Goal: Find specific page/section: Find specific page/section

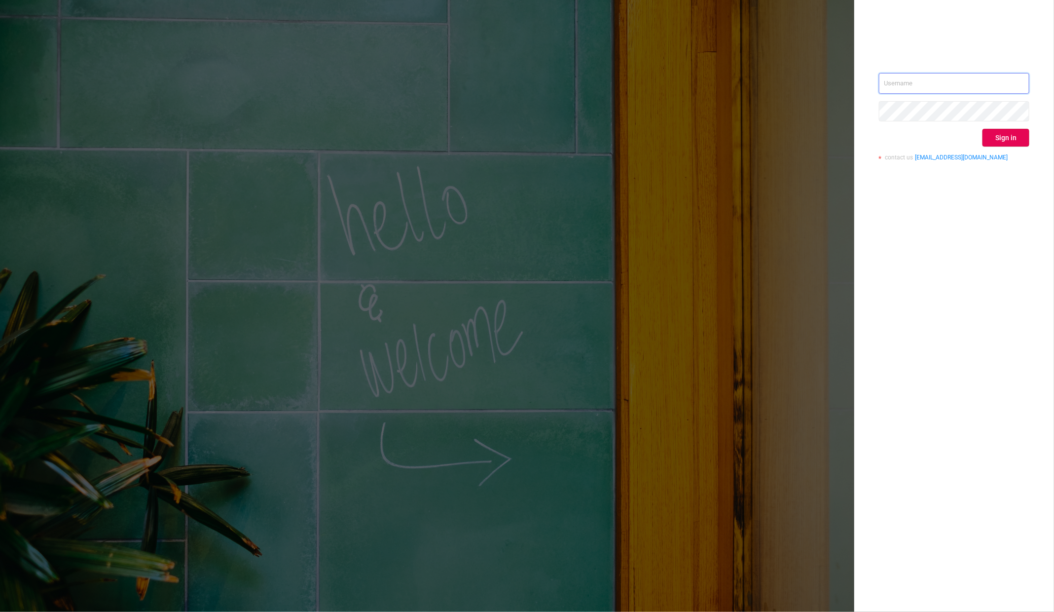
type input "[EMAIL_ADDRESS]"
click at [1039, 142] on div "[EMAIL_ADDRESS] Sign in contact us [EMAIL_ADDRESS][DOMAIN_NAME]" at bounding box center [954, 306] width 200 height 612
click at [1020, 140] on button "Sign in" at bounding box center [1006, 138] width 47 height 18
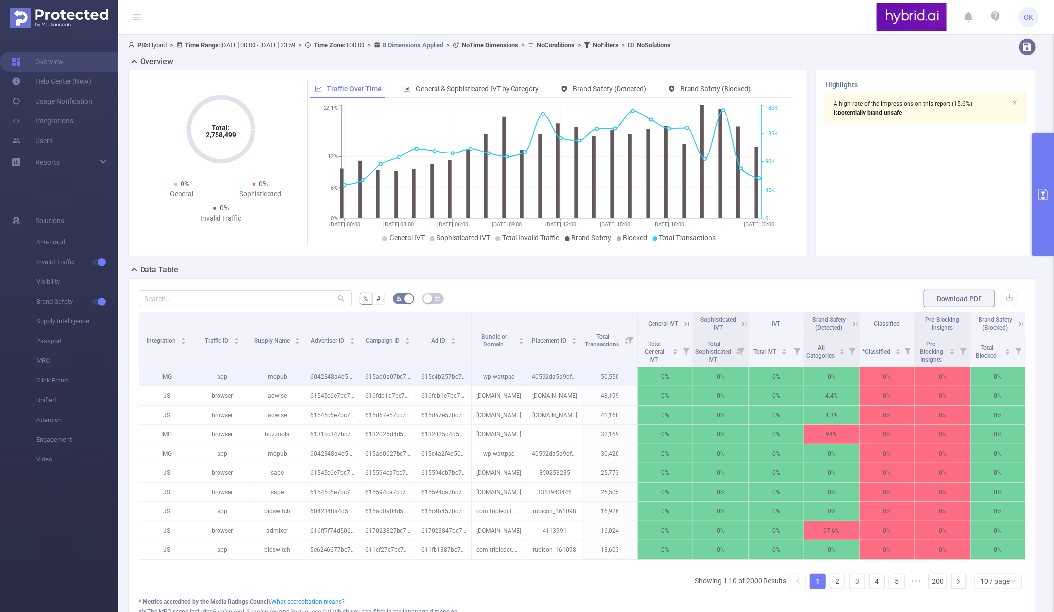
scroll to position [0, 2]
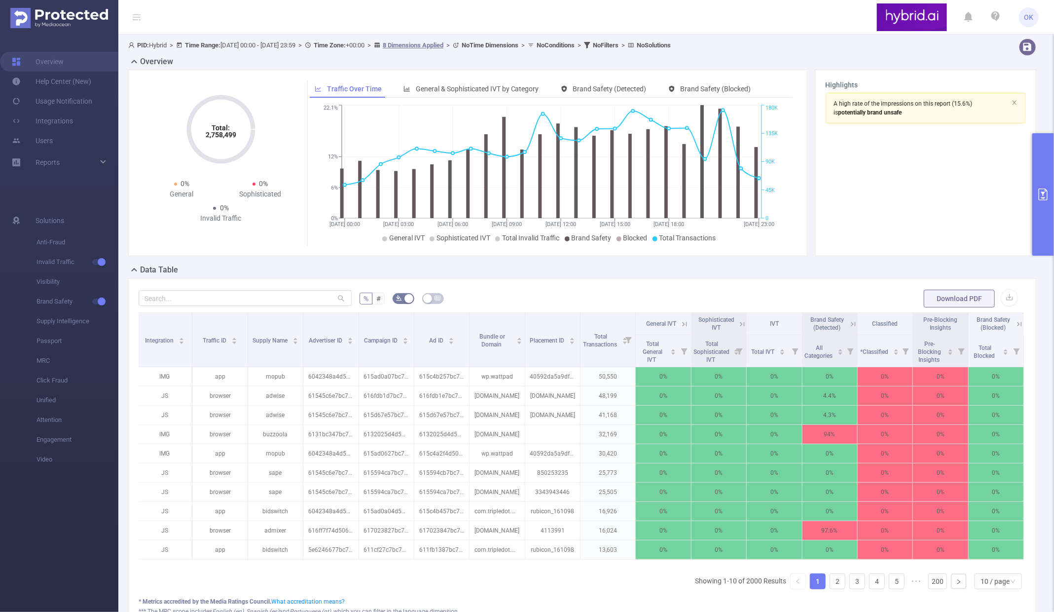
click at [682, 324] on icon at bounding box center [684, 324] width 9 height 9
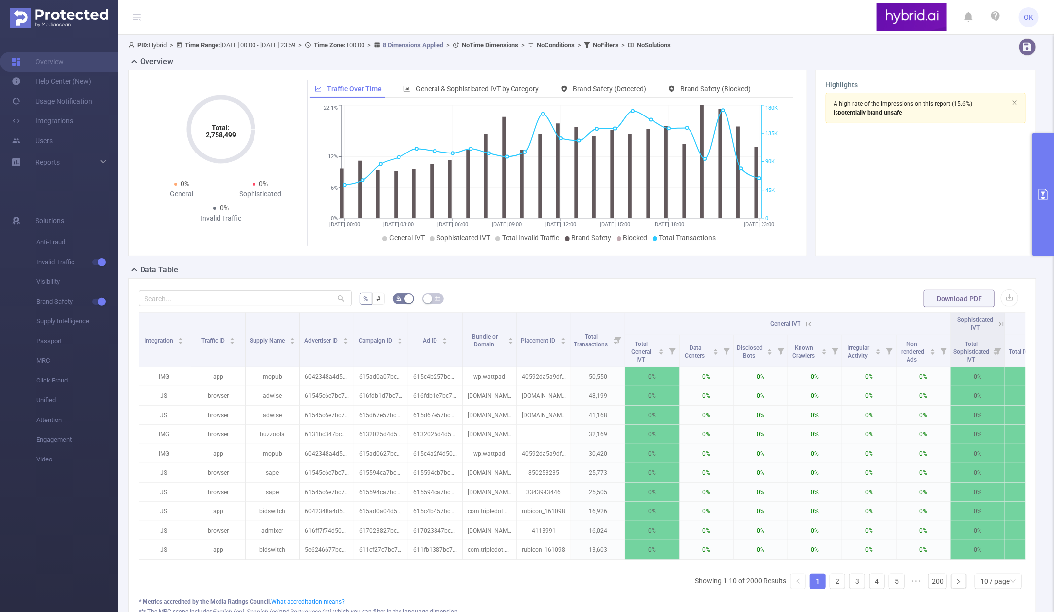
click at [997, 325] on icon at bounding box center [1001, 324] width 9 height 9
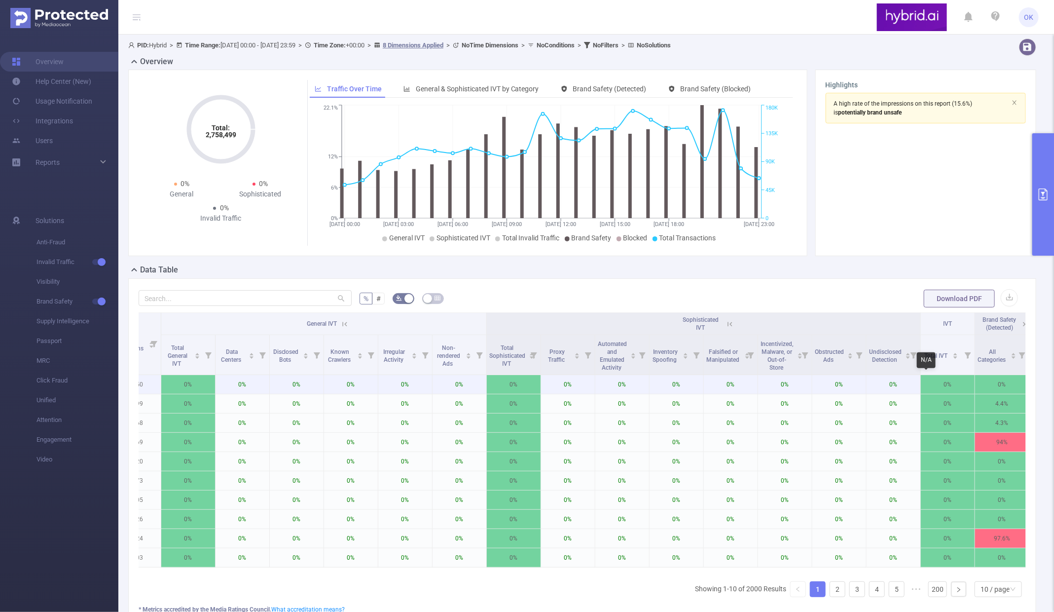
scroll to position [0, 471]
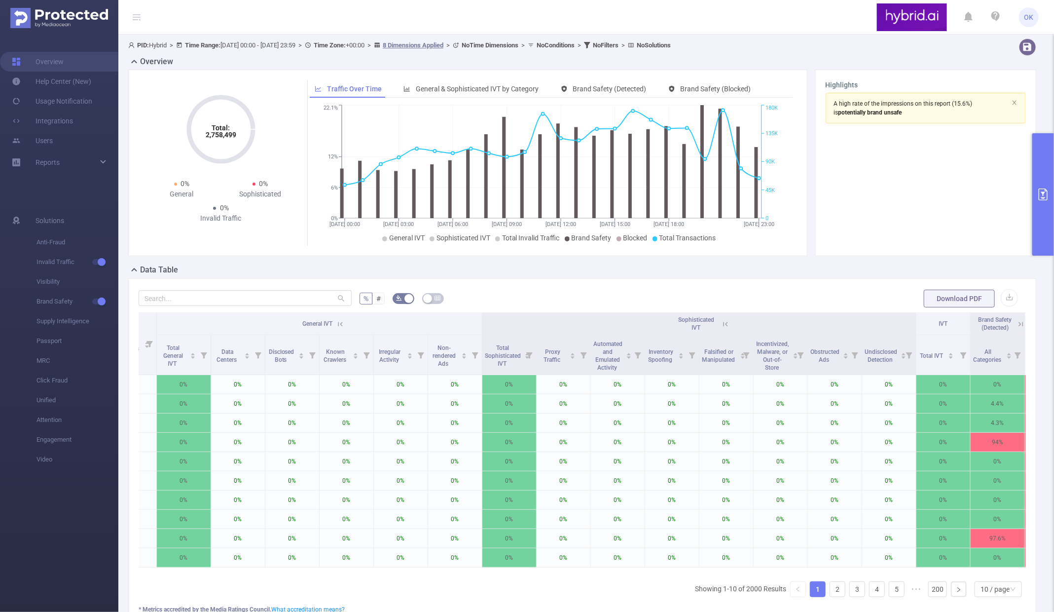
click at [1021, 327] on icon at bounding box center [1021, 324] width 9 height 9
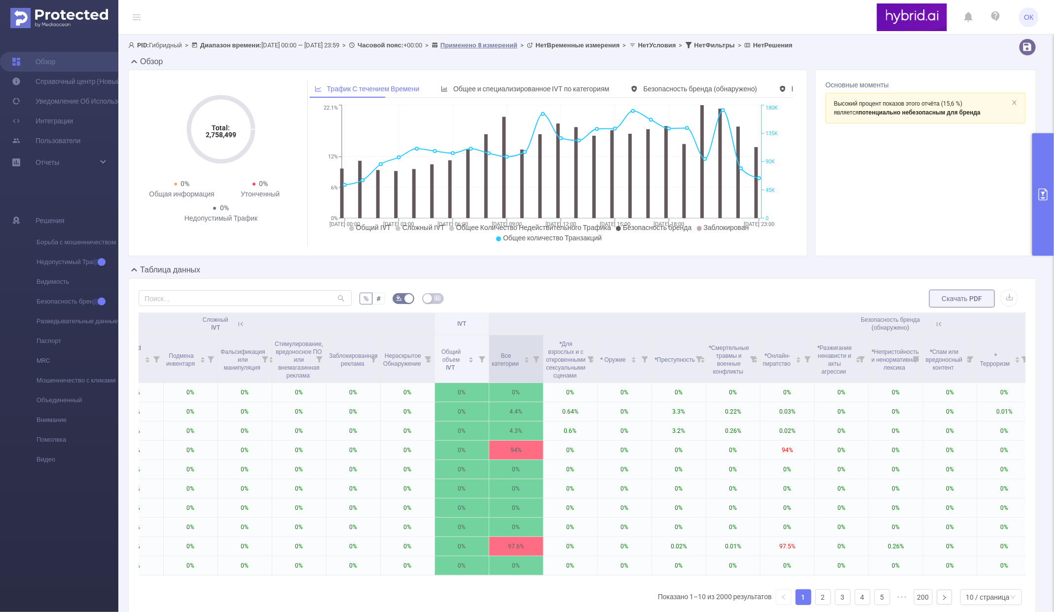
scroll to position [0, 946]
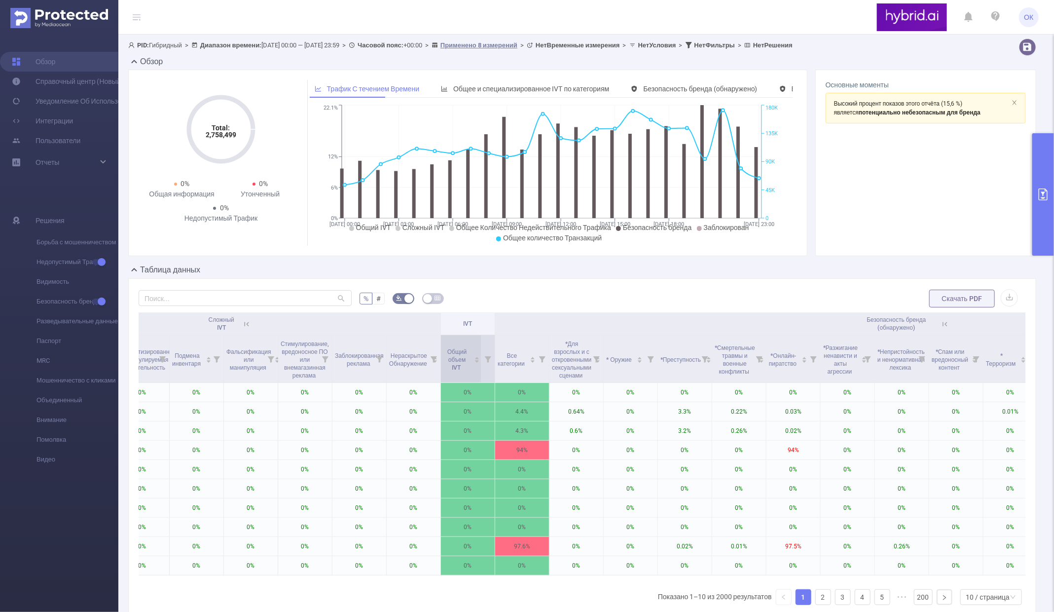
click at [476, 356] on icon "значок: стрелка вверх" at bounding box center [477, 357] width 5 height 5
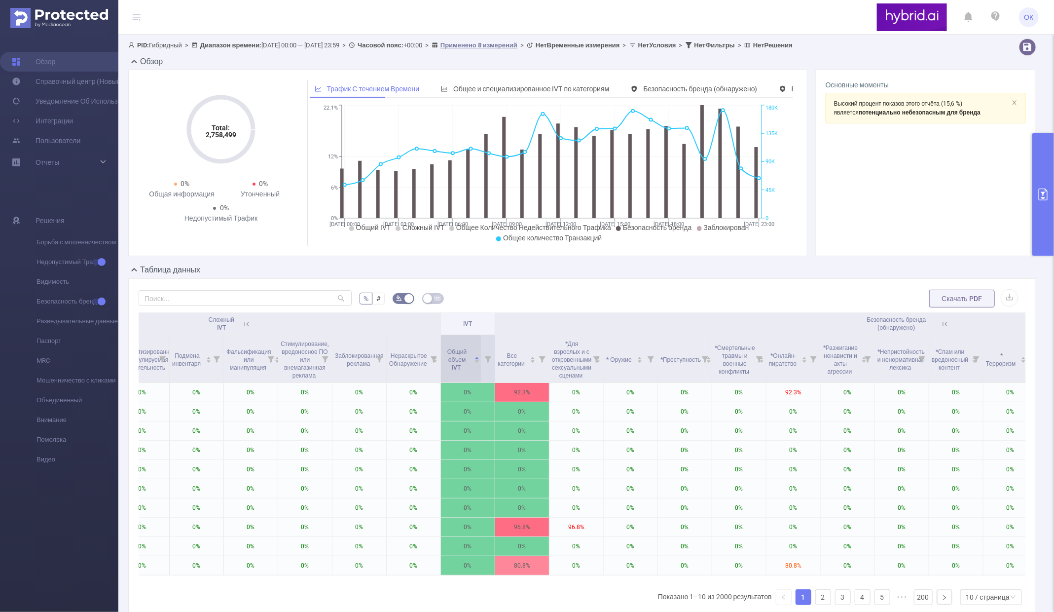
click at [475, 357] on icon "значок: стрелка вверх" at bounding box center [477, 357] width 5 height 5
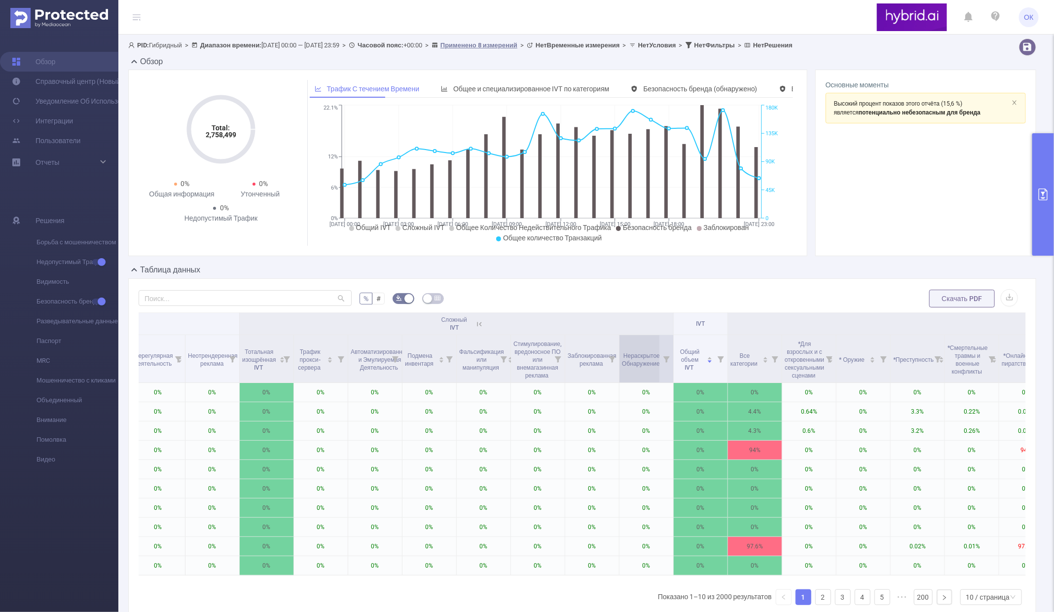
scroll to position [0, 708]
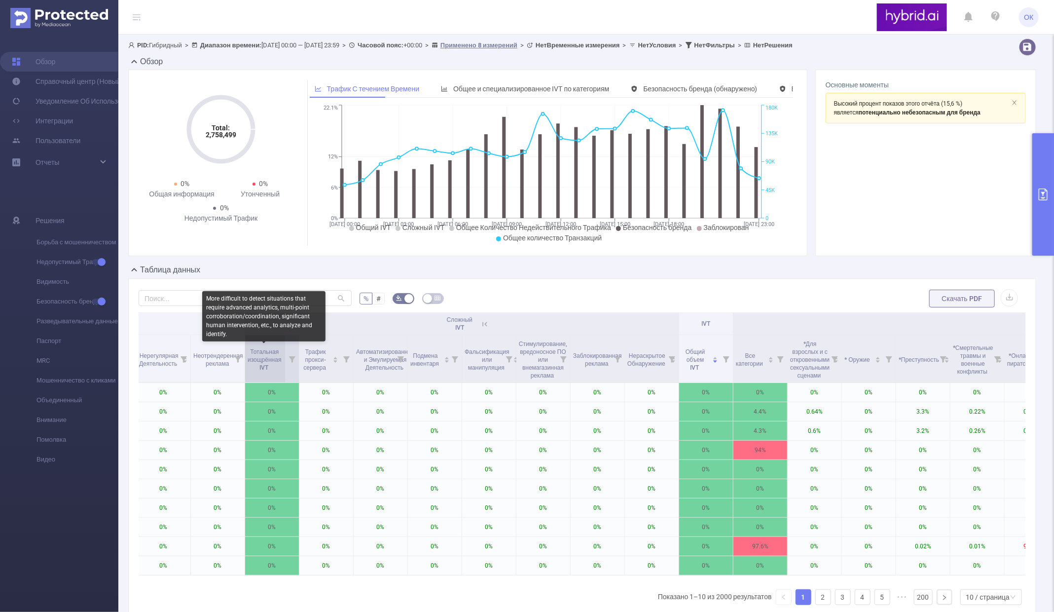
click at [269, 362] on span "Тотальная изощрённая IVT" at bounding box center [265, 359] width 34 height 26
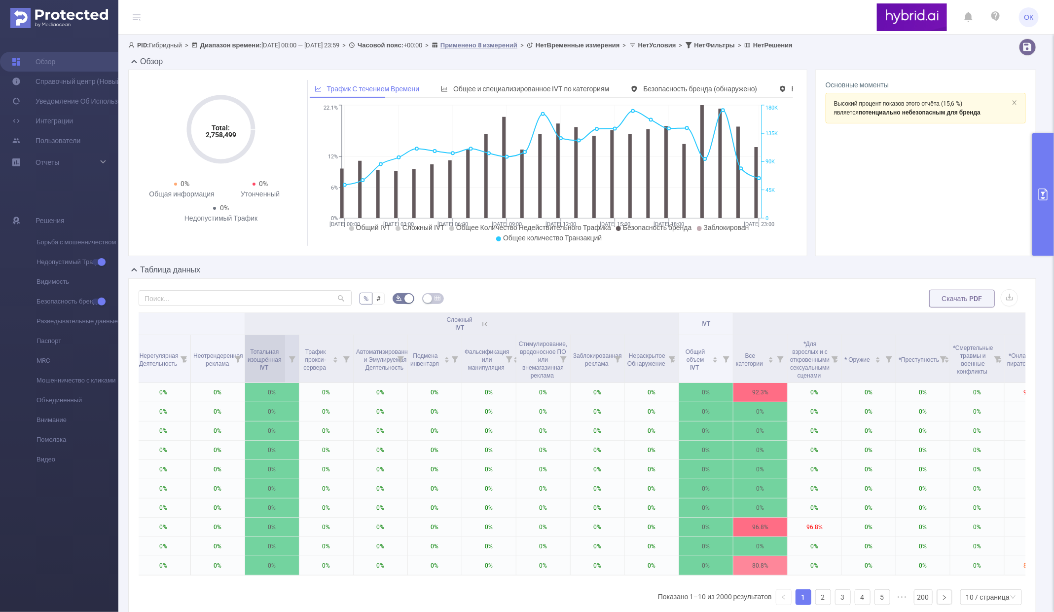
click at [272, 365] on span "Тотальная изощрённая IVT" at bounding box center [265, 359] width 34 height 26
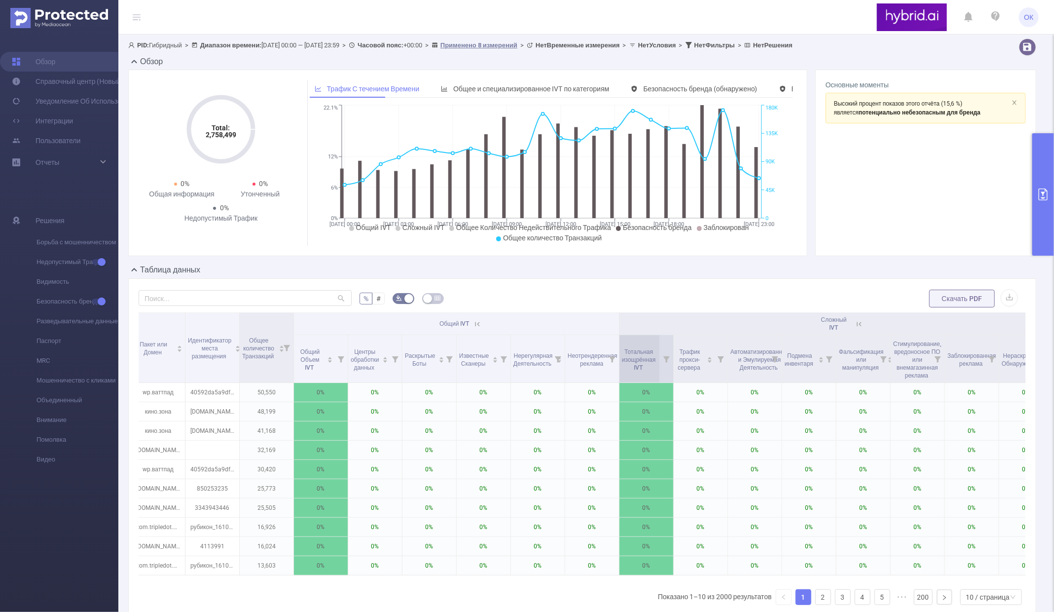
scroll to position [0, 325]
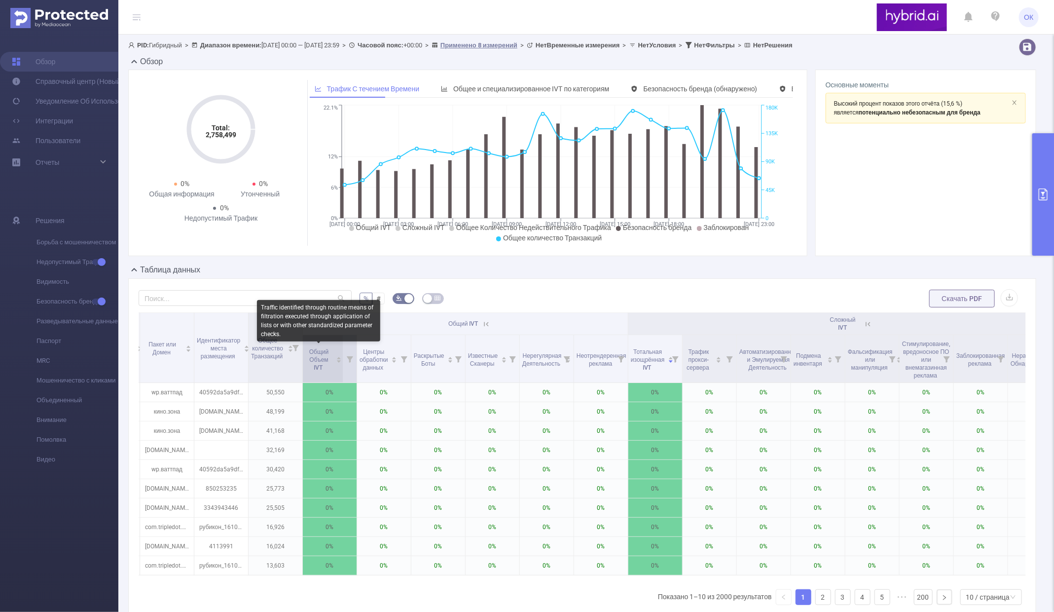
click at [312, 360] on span "Общий Объем IVT" at bounding box center [319, 359] width 20 height 23
click at [315, 360] on span "Общий Объем IVT" at bounding box center [319, 359] width 20 height 23
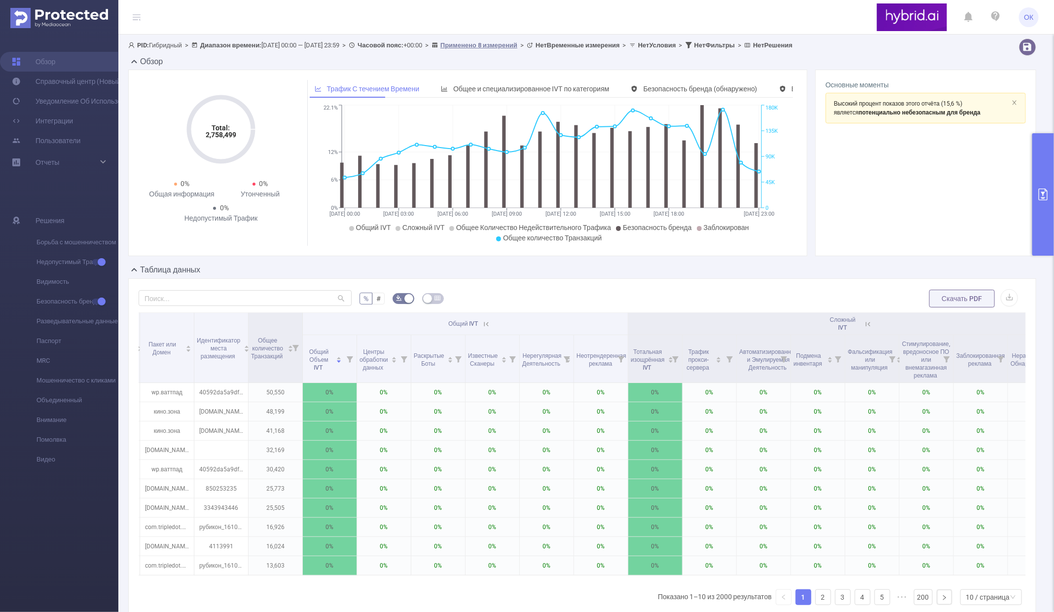
click at [220, 48] on b "Диапазон времени:" at bounding box center [230, 44] width 61 height 7
click at [47, 66] on link "Обзор" at bounding box center [33, 62] width 43 height 20
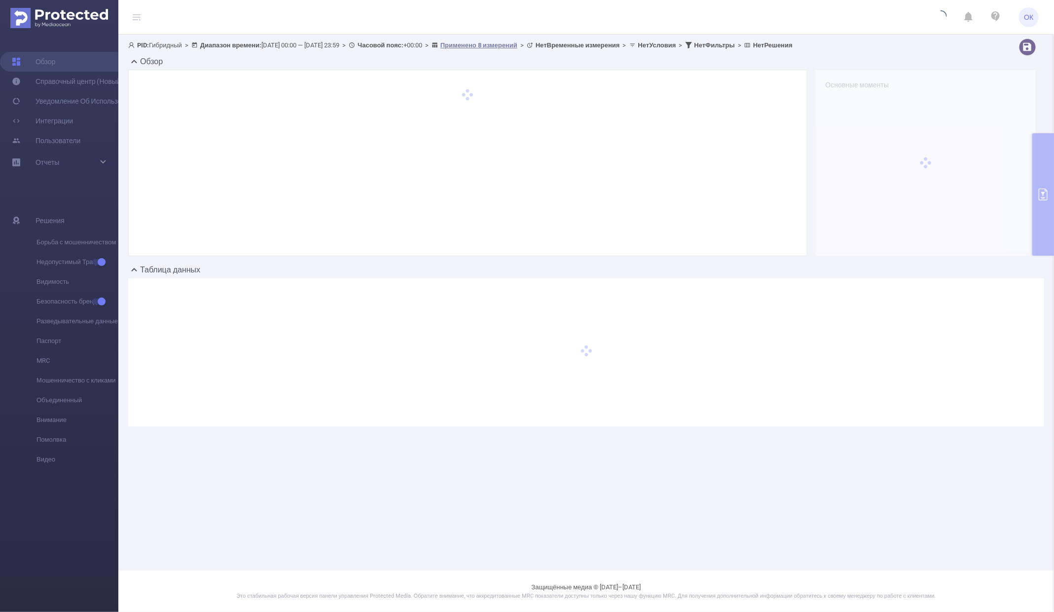
click at [321, 42] on span "PID: Гибридный > Диапазон времени: [DATE] 00:00 — [DATE] 23:59 > Часовой пояс: …" at bounding box center [460, 44] width 664 height 7
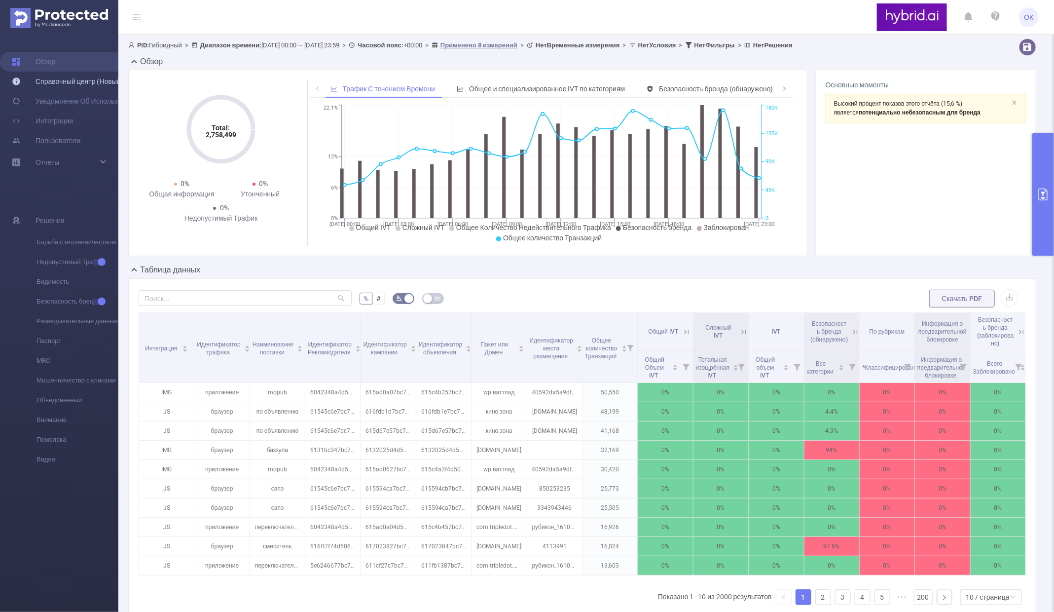
click at [67, 82] on link "Справочный центр (Новый)" at bounding box center [67, 82] width 111 height 20
